Goal: Unclear

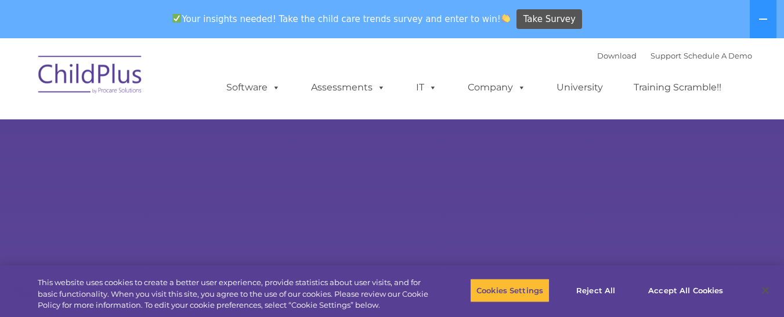
select select "MEDIUM"
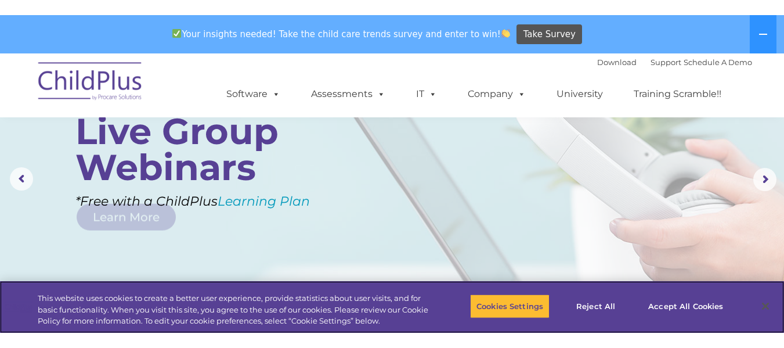
scroll to position [240, 0]
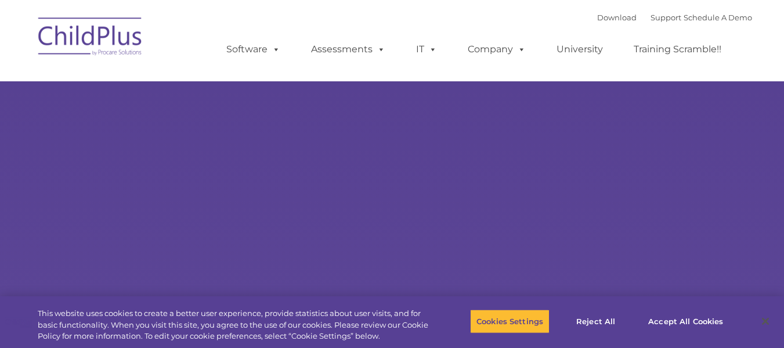
type input ""
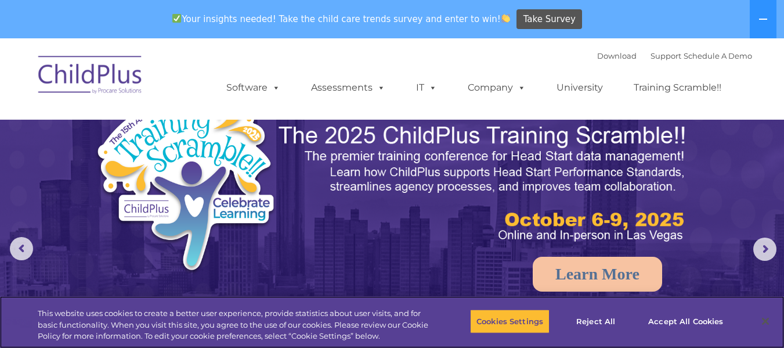
select select "MEDIUM"
